Goal: Task Accomplishment & Management: Manage account settings

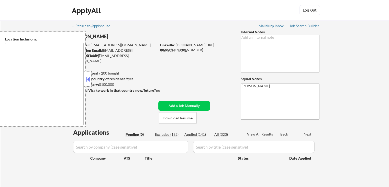
type textarea "remote"
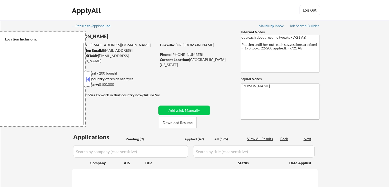
select select ""pending""
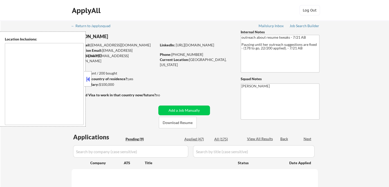
select select ""pending""
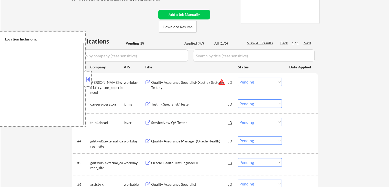
scroll to position [128, 0]
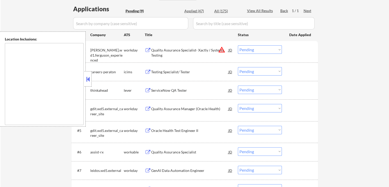
click at [150, 90] on button at bounding box center [148, 90] width 6 height 5
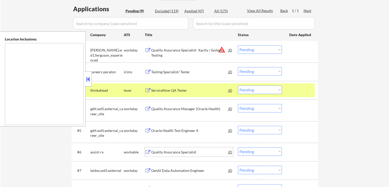
click at [151, 151] on div "Quality Assurance Specialist" at bounding box center [189, 151] width 77 height 5
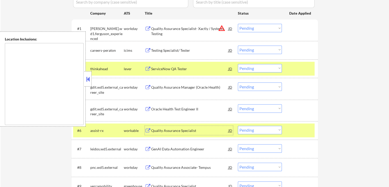
scroll to position [179, 0]
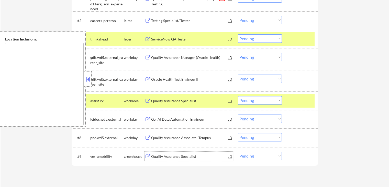
click at [160, 154] on div "Quality Assurance Specialist" at bounding box center [189, 156] width 77 height 5
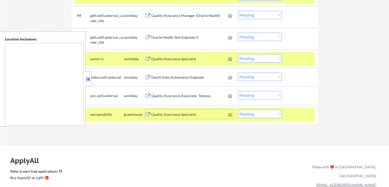
scroll to position [230, 0]
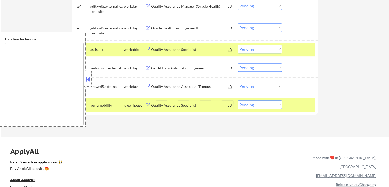
click at [254, 107] on select "Choose an option... Pending Applied Excluded (Questions) Excluded (Expired) Exc…" at bounding box center [260, 104] width 44 height 8
select select ""applied""
click at [238, 100] on select "Choose an option... Pending Applied Excluded (Questions) Excluded (Expired) Exc…" at bounding box center [260, 104] width 44 height 8
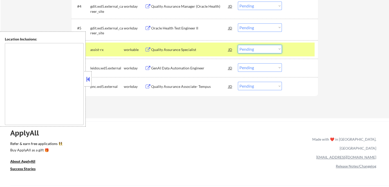
click at [247, 50] on select "Choose an option... Pending Applied Excluded (Questions) Excluded (Expired) Exc…" at bounding box center [260, 49] width 44 height 8
click at [238, 45] on select "Choose an option... Pending Applied Excluded (Questions) Excluded (Expired) Exc…" at bounding box center [260, 49] width 44 height 8
select select ""pending""
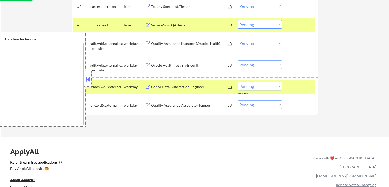
scroll to position [179, 0]
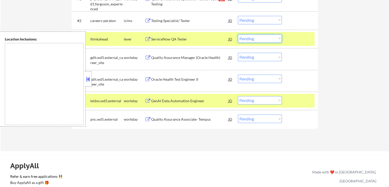
drag, startPoint x: 252, startPoint y: 37, endPoint x: 255, endPoint y: 42, distance: 5.6
click at [252, 37] on select "Choose an option... Pending Applied Excluded (Questions) Excluded (Expired) Exc…" at bounding box center [260, 38] width 44 height 8
click at [238, 34] on select "Choose an option... Pending Applied Excluded (Questions) Excluded (Expired) Exc…" at bounding box center [260, 38] width 44 height 8
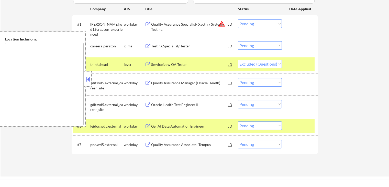
scroll to position [128, 0]
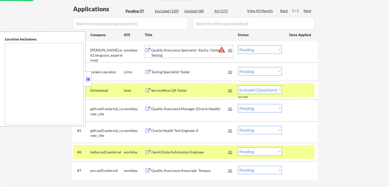
click at [159, 51] on div "Quality Assurance Specialist- Xactly / Systems Testing" at bounding box center [189, 53] width 77 height 10
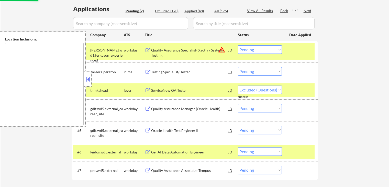
select select ""pending""
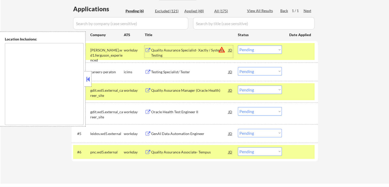
click at [166, 89] on div "Quality Assurance Manager (Oracle Health)" at bounding box center [189, 90] width 77 height 5
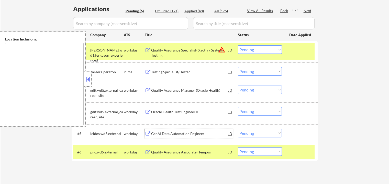
click at [157, 130] on div "GenAI Data Automation Engineer" at bounding box center [189, 133] width 77 height 9
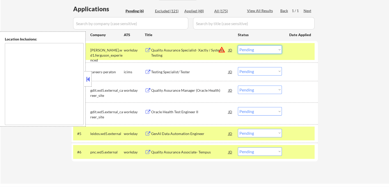
drag, startPoint x: 250, startPoint y: 50, endPoint x: 254, endPoint y: 53, distance: 5.1
click at [250, 50] on select "Choose an option... Pending Applied Excluded (Questions) Excluded (Expired) Exc…" at bounding box center [260, 49] width 44 height 8
click at [238, 45] on select "Choose an option... Pending Applied Excluded (Questions) Excluded (Expired) Exc…" at bounding box center [260, 49] width 44 height 8
select select ""pending""
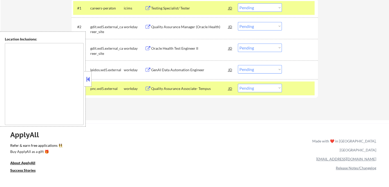
scroll to position [179, 0]
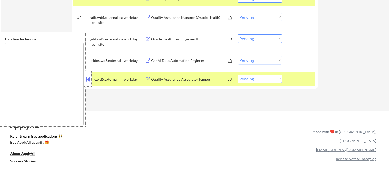
click at [256, 59] on select "Choose an option... Pending Applied Excluded (Questions) Excluded (Expired) Exc…" at bounding box center [260, 60] width 44 height 8
click at [238, 56] on select "Choose an option... Pending Applied Excluded (Questions) Excluded (Expired) Exc…" at bounding box center [260, 60] width 44 height 8
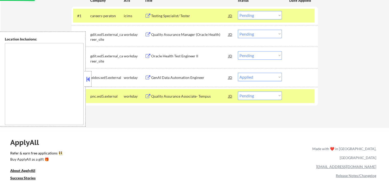
scroll to position [128, 0]
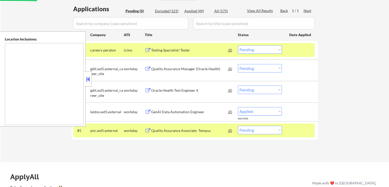
click at [180, 129] on div "Quality Assurance Associate- Tempus" at bounding box center [189, 130] width 77 height 5
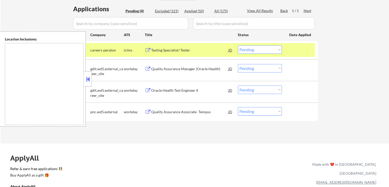
drag, startPoint x: 267, startPoint y: 109, endPoint x: 269, endPoint y: 115, distance: 6.3
click at [267, 109] on select "Choose an option... Pending Applied Excluded (Questions) Excluded (Expired) Exc…" at bounding box center [260, 111] width 44 height 8
select select ""excluded__expired_""
click at [238, 107] on select "Choose an option... Pending Applied Excluded (Questions) Excluded (Expired) Exc…" at bounding box center [260, 111] width 44 height 8
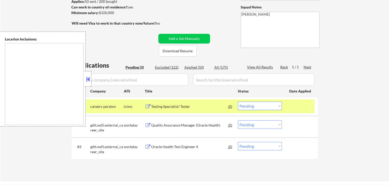
scroll to position [102, 0]
